Goal: Task Accomplishment & Management: Complete application form

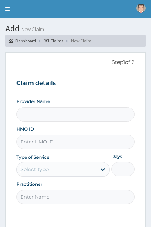
type input "Nectar Medical and Fertility Clinic"
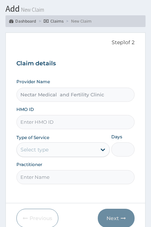
scroll to position [38, 0]
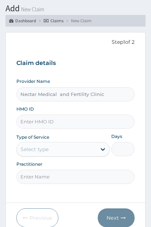
click at [72, 122] on input "HMO ID" at bounding box center [75, 122] width 119 height 14
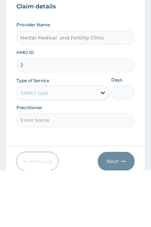
type input "JNY/10013/A"
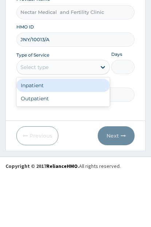
click at [81, 144] on div "Outpatient" at bounding box center [63, 150] width 94 height 13
type input "1"
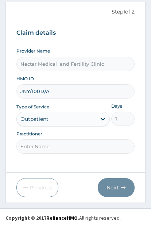
click at [80, 148] on input "Practitioner" at bounding box center [75, 147] width 119 height 14
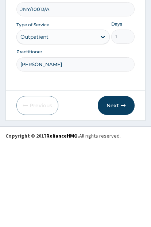
type input "[PERSON_NAME]"
click at [117, 178] on button "Next" at bounding box center [116, 187] width 37 height 19
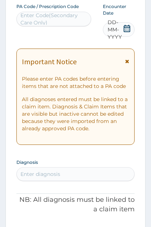
scroll to position [56, 0]
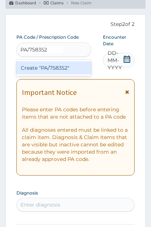
click at [66, 75] on div "Create "PA/758352"" at bounding box center [53, 67] width 75 height 13
type input "PA/758352"
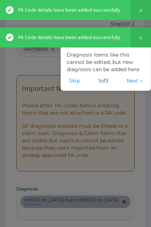
scroll to position [0, 71]
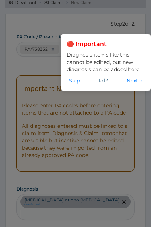
click at [134, 85] on button "Next →" at bounding box center [135, 81] width 20 height 8
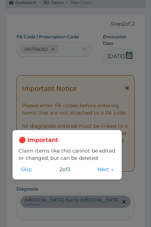
click at [104, 165] on button "Next →" at bounding box center [105, 169] width 20 height 8
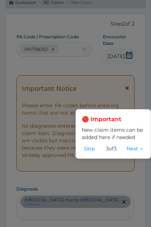
click at [137, 145] on button "Next →" at bounding box center [135, 149] width 20 height 8
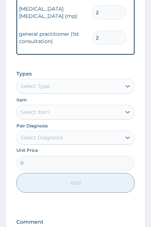
scroll to position [593, 0]
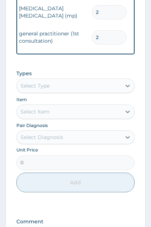
click at [108, 45] on input "2" at bounding box center [109, 37] width 35 height 14
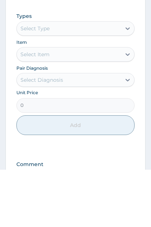
type input "0.00"
type input "1"
type input "2000.00"
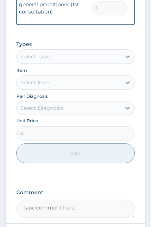
scroll to position [622, 0]
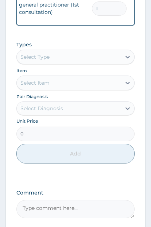
type input "1"
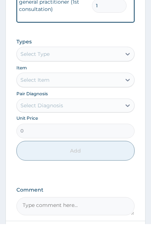
type input "0.00"
type input "1"
type input "1000.00"
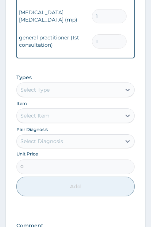
scroll to position [586, 0]
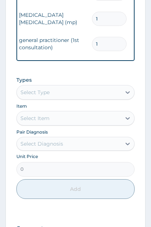
type input "1"
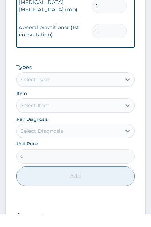
type input "0.00"
type input "1"
type input "1600.00"
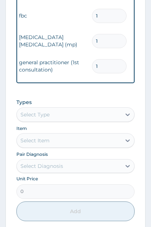
scroll to position [564, 0]
type input "1"
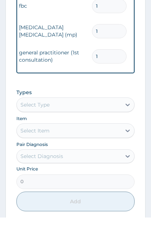
type input "0.00"
type input "1"
type input "1250.00"
type input "1"
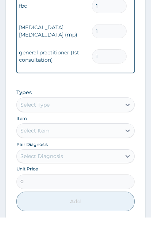
scroll to position [548, 0]
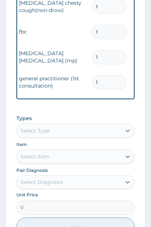
type input "0.00"
type input "3"
type input "13500.00"
type input "3"
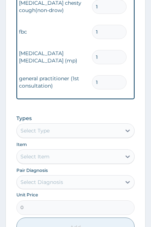
scroll to position [522, 0]
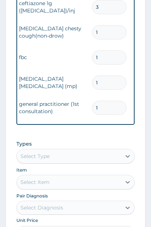
type input "4"
type input "120.00"
type input "0.00"
type input "2"
type input "60.00"
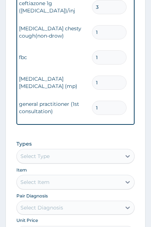
type input "20"
type input "600.00"
type input "20"
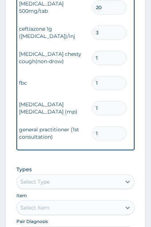
type input "1"
type input "2300.00"
type input "0.00"
type input "6"
type input "13800.00"
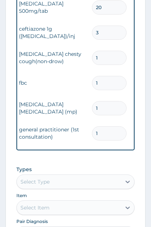
type input "6"
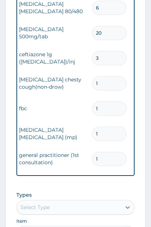
type input "2"
type input "400.00"
type input "0.00"
type input "1"
type input "200.00"
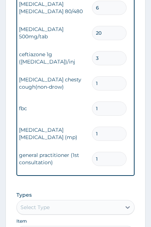
type input "10"
type input "2000.00"
type input "10"
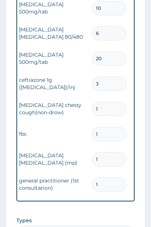
type input "1"
type input "1500.00"
type input "0.00"
type input "6"
type input "9000.00"
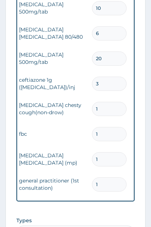
type input "6"
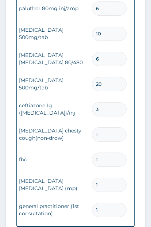
type input "0.00"
type input "1"
type input "1400.00"
type input "1"
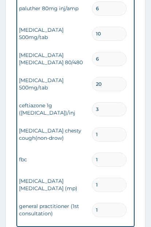
scroll to position [395, 0]
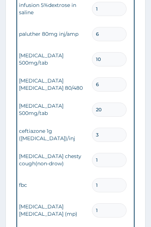
type input "0.00"
type input "4"
type input "1600.00"
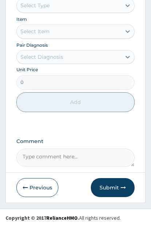
scroll to position [731, 0]
click at [117, 197] on button "Submit" at bounding box center [113, 187] width 44 height 19
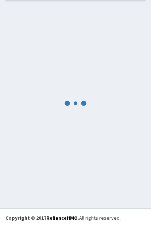
scroll to position [71, 0]
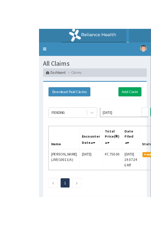
scroll to position [29, 0]
